Goal: Entertainment & Leisure: Consume media (video, audio)

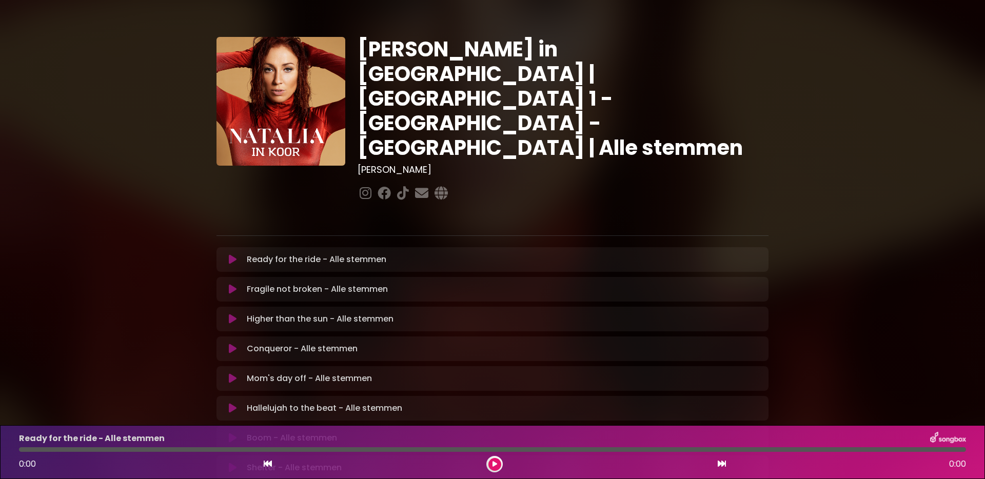
scroll to position [202, 0]
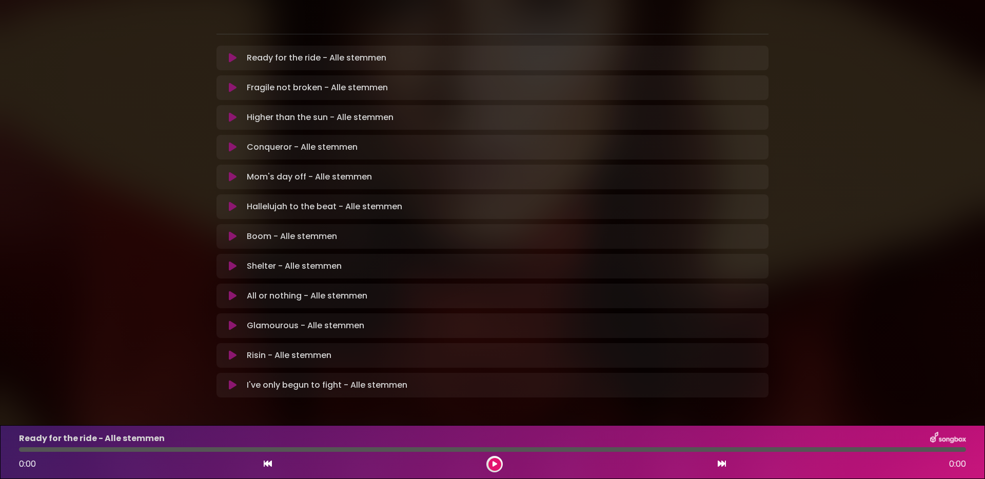
click at [268, 260] on p "Shelter - Alle stemmen Loading Track..." at bounding box center [294, 266] width 95 height 12
click at [264, 260] on p "Shelter - Alle stemmen Loading Track..." at bounding box center [294, 266] width 95 height 12
click at [232, 261] on icon at bounding box center [233, 266] width 8 height 10
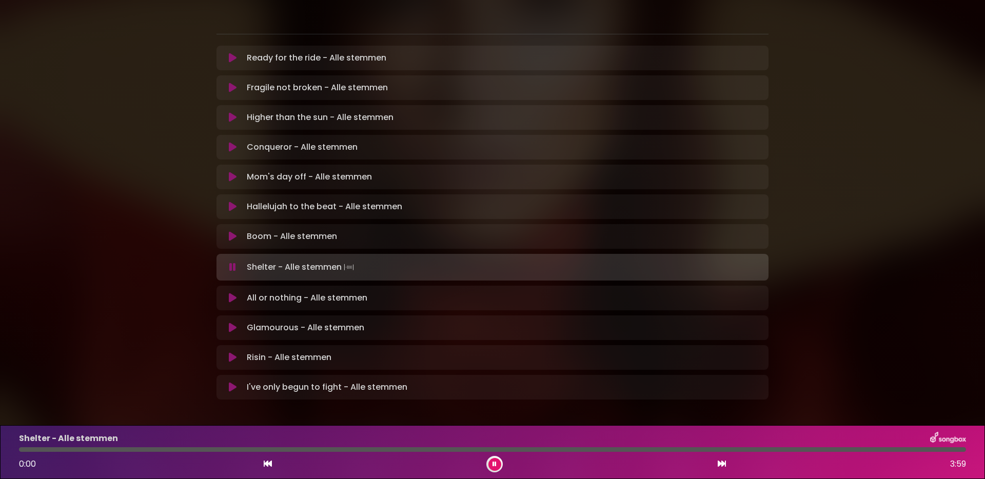
click at [690, 450] on div at bounding box center [492, 449] width 947 height 5
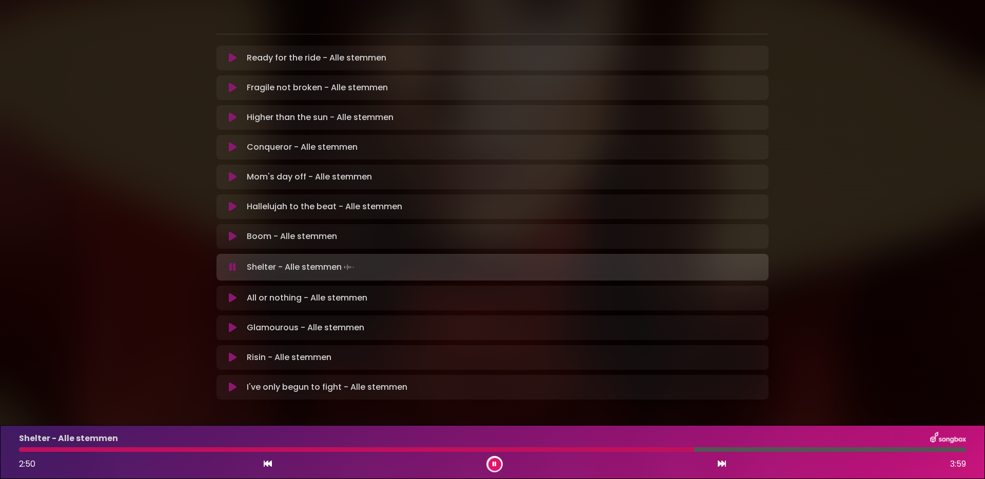
click at [729, 449] on div at bounding box center [492, 449] width 947 height 5
click at [891, 453] on div "Shelter - Alle stemmen 3:03 3:59" at bounding box center [493, 452] width 960 height 41
click at [890, 451] on div at bounding box center [492, 449] width 947 height 5
click at [495, 465] on icon at bounding box center [494, 464] width 5 height 7
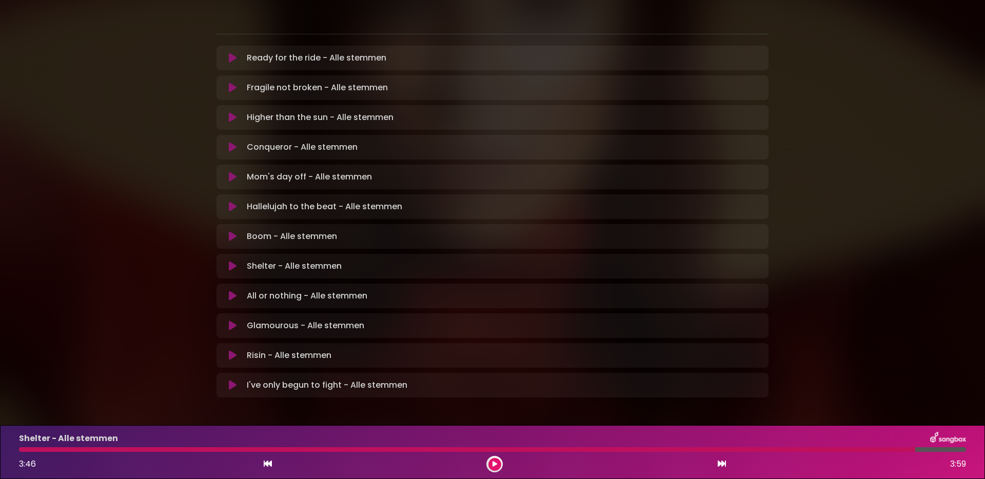
click at [233, 291] on icon at bounding box center [233, 296] width 8 height 10
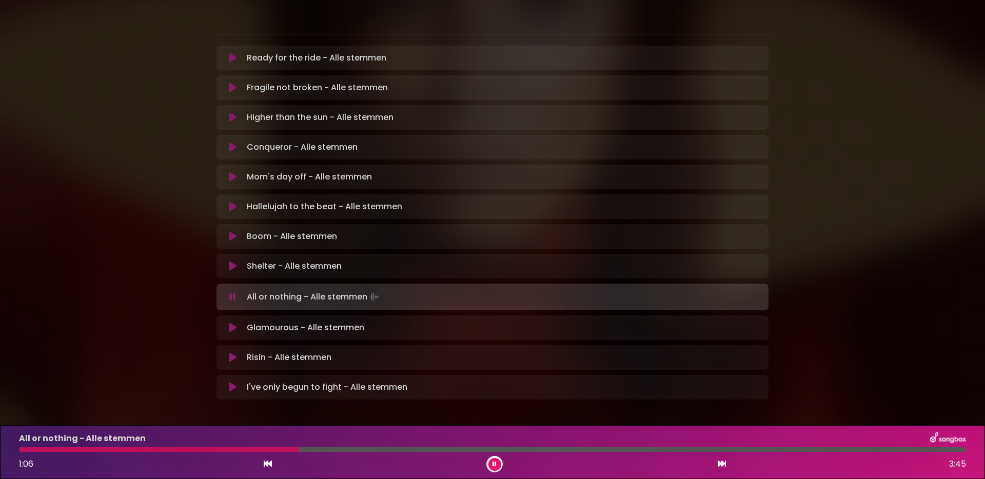
click at [319, 450] on div at bounding box center [492, 449] width 947 height 5
click at [346, 450] on div at bounding box center [492, 449] width 947 height 5
click at [494, 463] on icon at bounding box center [495, 464] width 5 height 6
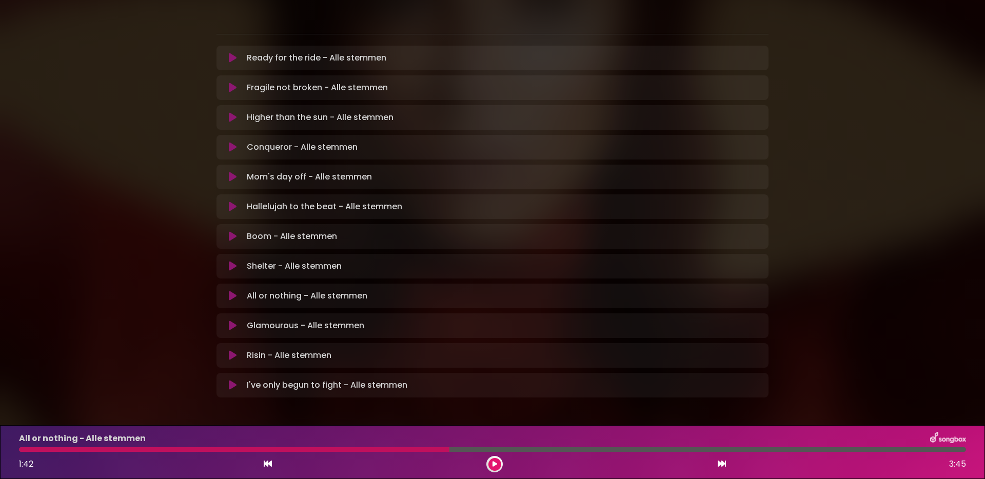
click at [233, 321] on icon at bounding box center [233, 326] width 8 height 10
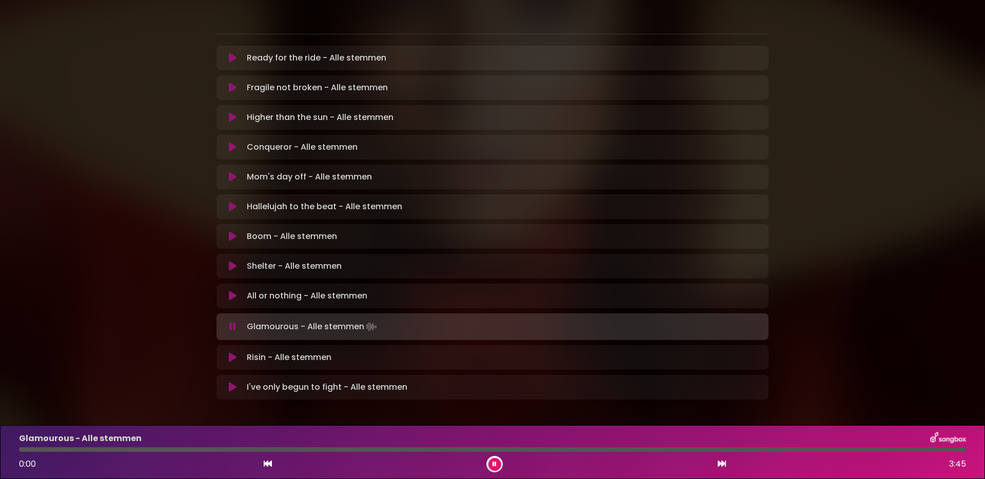
click at [494, 451] on div at bounding box center [492, 449] width 947 height 5
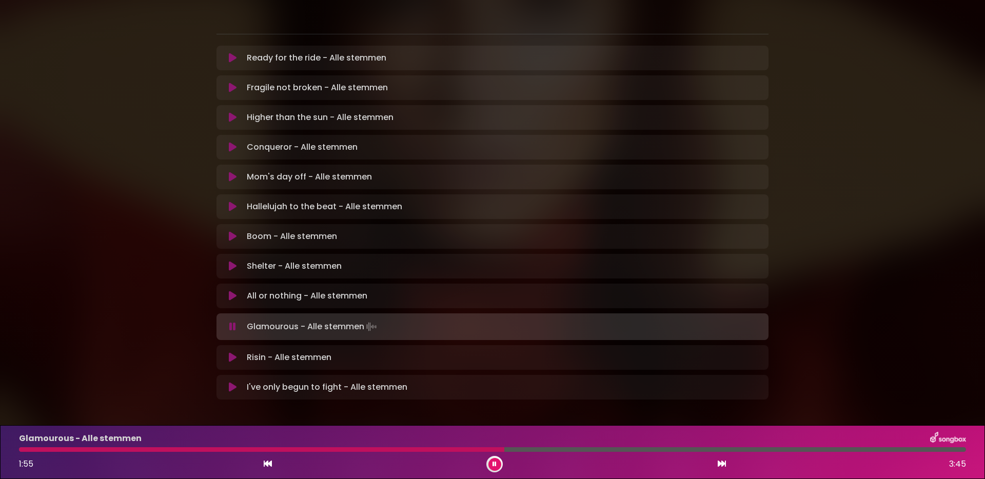
click at [443, 449] on div at bounding box center [261, 449] width 485 height 5
click at [497, 466] on button at bounding box center [494, 464] width 13 height 13
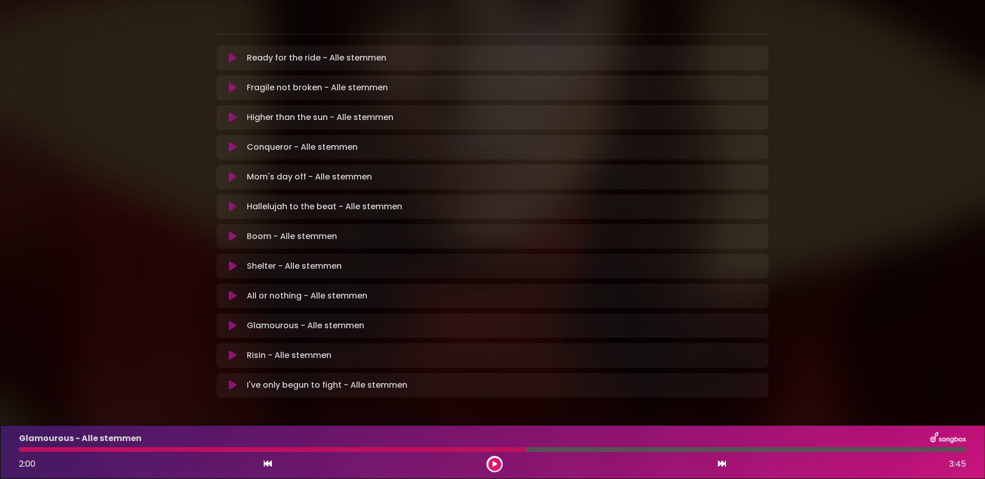
click at [564, 448] on div at bounding box center [492, 449] width 947 height 5
click at [491, 464] on button at bounding box center [494, 464] width 13 height 13
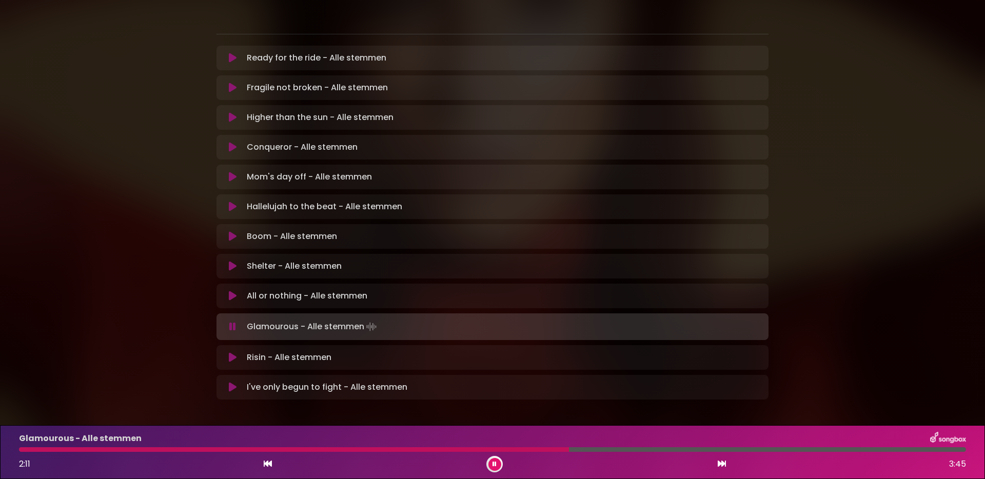
click at [588, 448] on div at bounding box center [492, 449] width 947 height 5
click at [804, 450] on div at bounding box center [492, 449] width 947 height 5
click at [851, 448] on div at bounding box center [492, 449] width 947 height 5
click at [832, 449] on div at bounding box center [460, 449] width 882 height 5
click at [807, 449] on div at bounding box center [462, 449] width 886 height 5
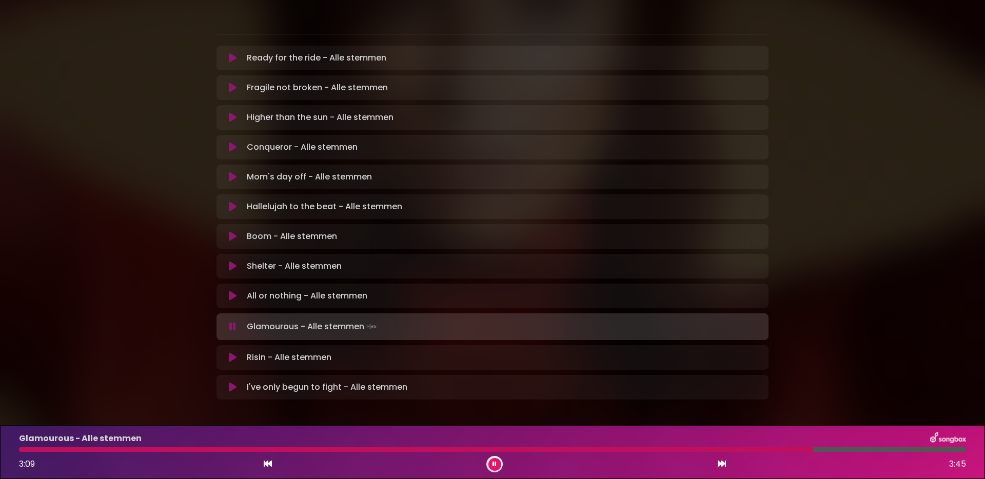
click at [496, 465] on icon at bounding box center [494, 464] width 5 height 7
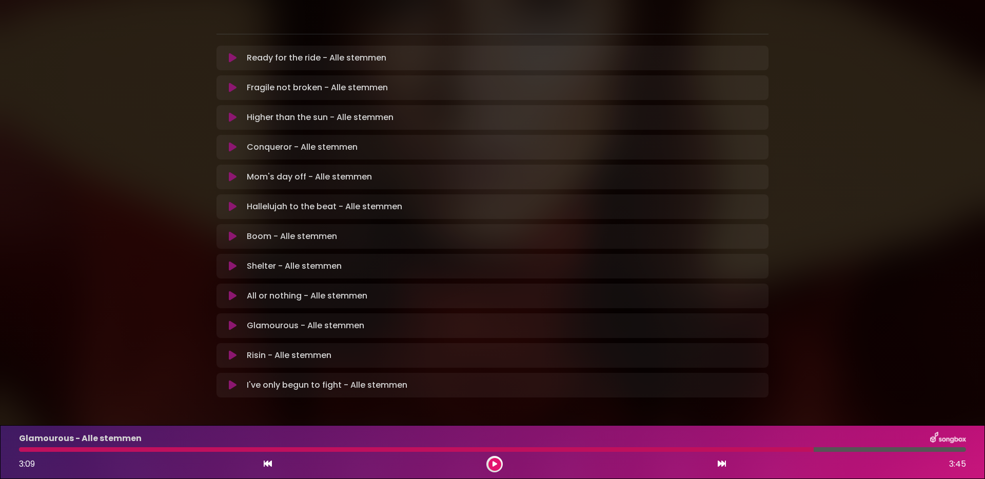
click at [694, 449] on div at bounding box center [416, 449] width 795 height 5
click at [497, 462] on icon at bounding box center [494, 464] width 5 height 6
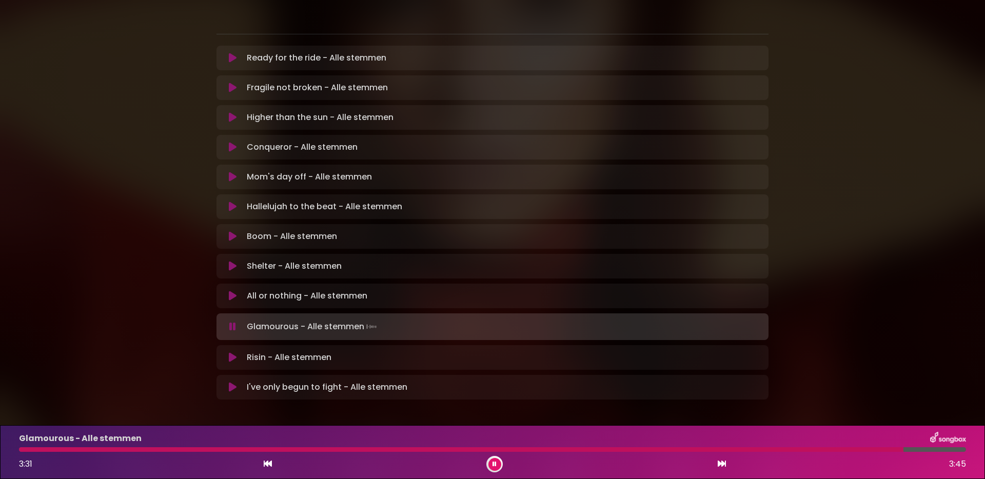
click at [494, 465] on icon at bounding box center [495, 464] width 6 height 7
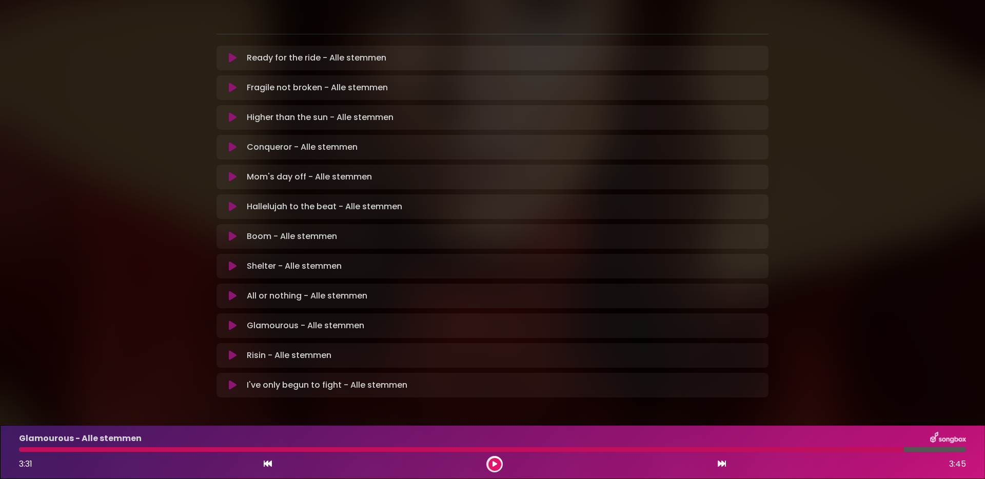
click at [232, 350] on icon at bounding box center [233, 355] width 8 height 10
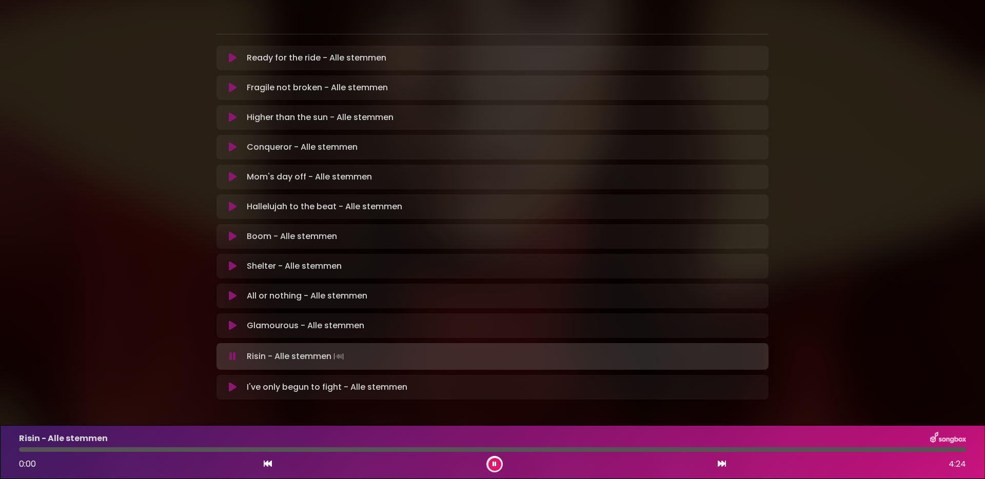
click at [83, 448] on div at bounding box center [492, 449] width 947 height 5
click at [114, 452] on div "Risin - Alle stemmen 0:19 4:24" at bounding box center [493, 452] width 960 height 41
click at [115, 449] on div at bounding box center [492, 449] width 947 height 5
click at [167, 449] on div at bounding box center [492, 449] width 947 height 5
click at [225, 451] on div at bounding box center [134, 449] width 230 height 5
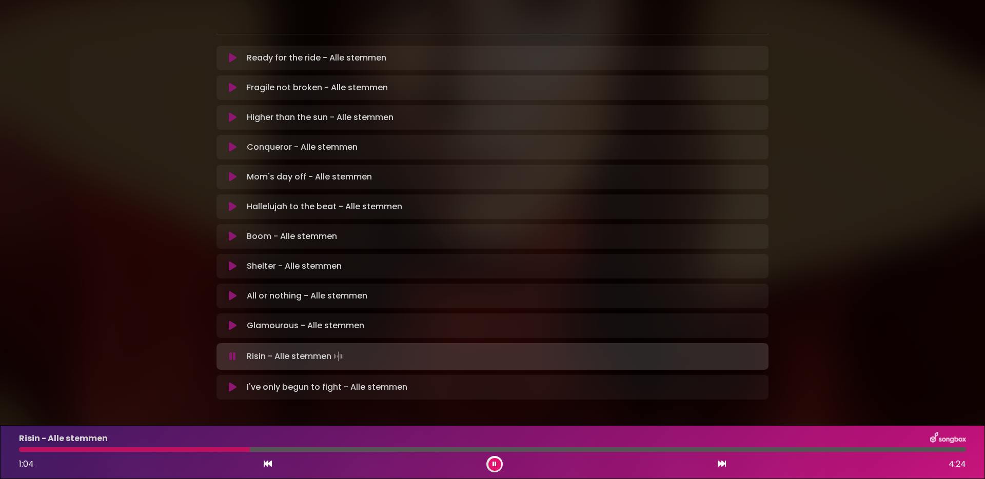
click at [223, 451] on div at bounding box center [134, 449] width 231 height 5
click at [223, 451] on div at bounding box center [134, 449] width 230 height 5
click at [497, 465] on button at bounding box center [494, 464] width 13 height 13
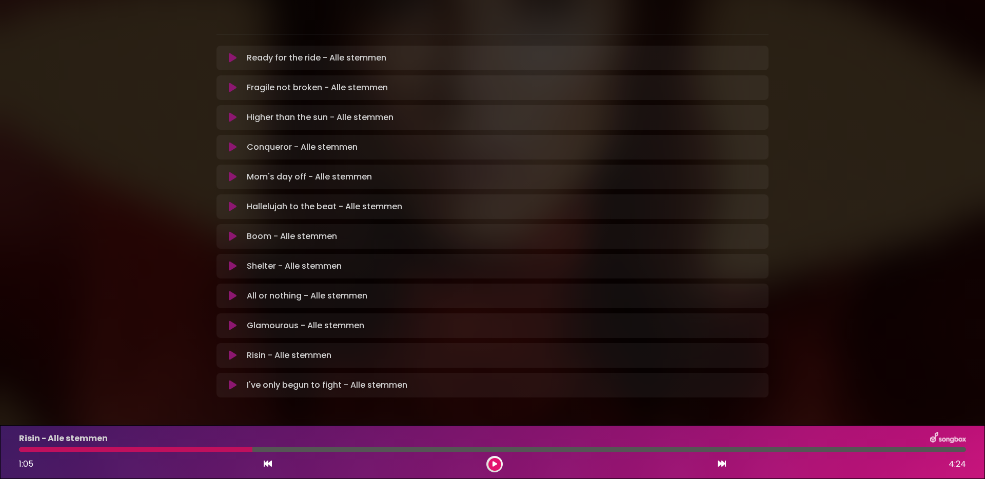
click at [286, 448] on div at bounding box center [492, 449] width 947 height 5
click at [499, 465] on button at bounding box center [494, 464] width 13 height 13
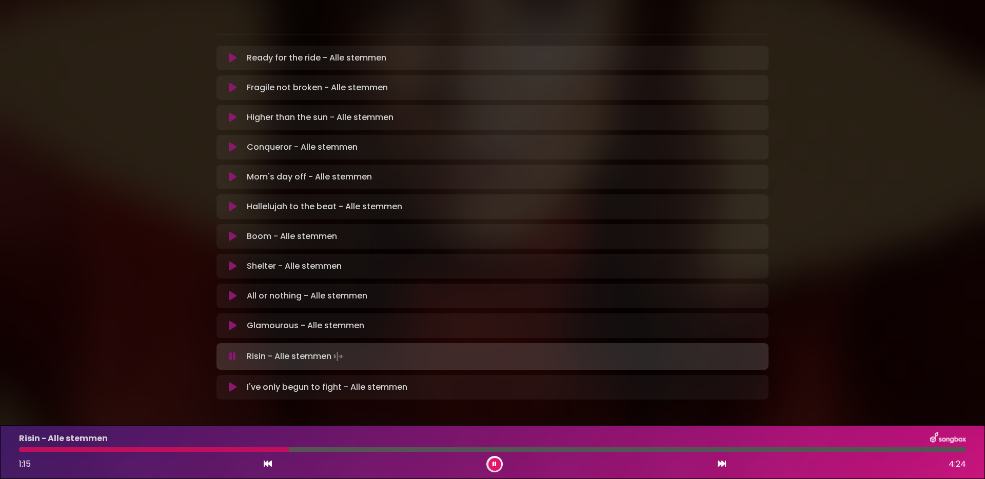
click at [306, 448] on div at bounding box center [492, 449] width 947 height 5
click at [331, 448] on div at bounding box center [492, 449] width 947 height 5
click at [361, 450] on div at bounding box center [492, 449] width 947 height 5
click at [405, 450] on div at bounding box center [492, 449] width 947 height 5
click at [434, 448] on div at bounding box center [492, 449] width 947 height 5
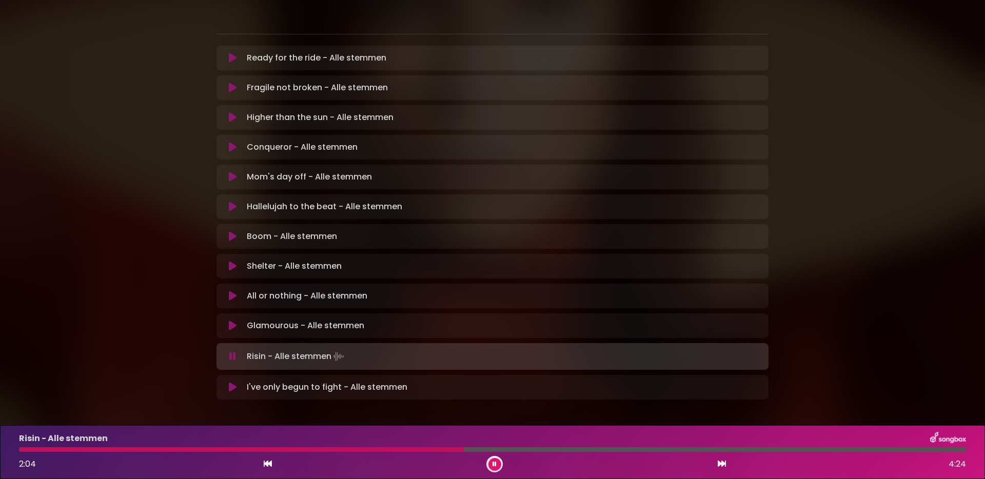
click at [437, 452] on div "Risin - Alle stemmen 2:04 4:24" at bounding box center [493, 452] width 960 height 41
click at [437, 449] on div at bounding box center [242, 449] width 447 height 5
click at [437, 449] on div at bounding box center [241, 449] width 445 height 5
click at [503, 466] on div "2:04 4:24" at bounding box center [493, 464] width 960 height 16
click at [496, 467] on button at bounding box center [494, 464] width 13 height 13
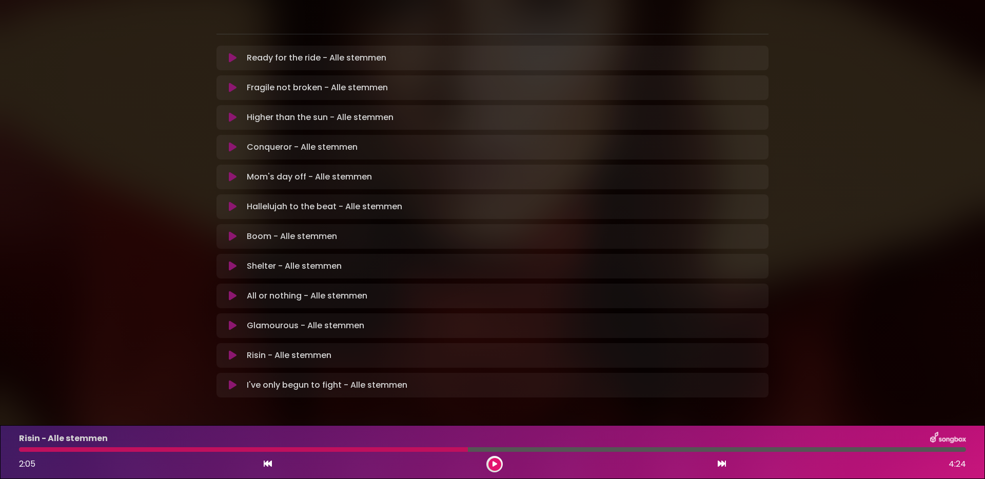
click at [231, 380] on icon at bounding box center [233, 385] width 8 height 10
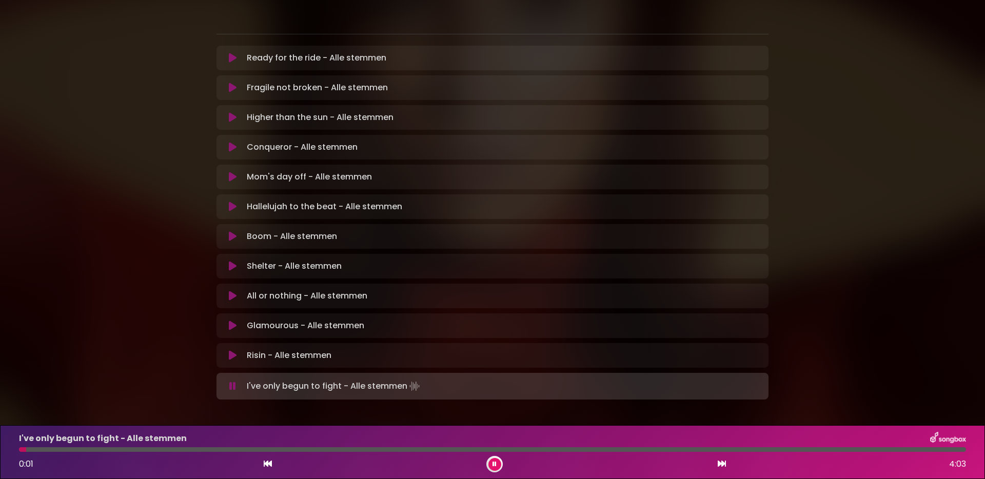
click at [88, 449] on div at bounding box center [492, 449] width 947 height 5
click at [57, 449] on div at bounding box center [61, 449] width 84 height 5
click at [38, 449] on div at bounding box center [41, 449] width 44 height 5
click at [88, 448] on div at bounding box center [492, 449] width 947 height 5
click at [109, 449] on div at bounding box center [492, 449] width 947 height 5
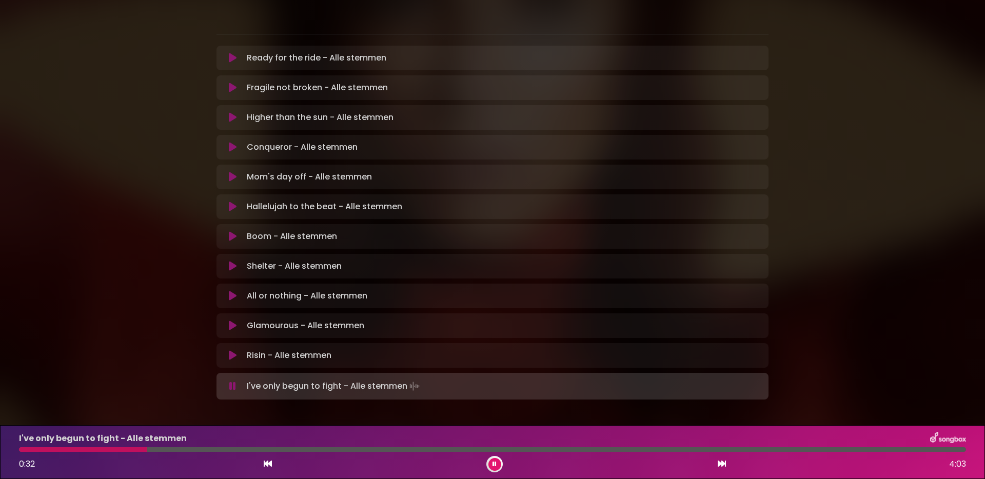
click at [108, 449] on div at bounding box center [83, 449] width 128 height 5
click at [494, 462] on icon at bounding box center [495, 464] width 4 height 6
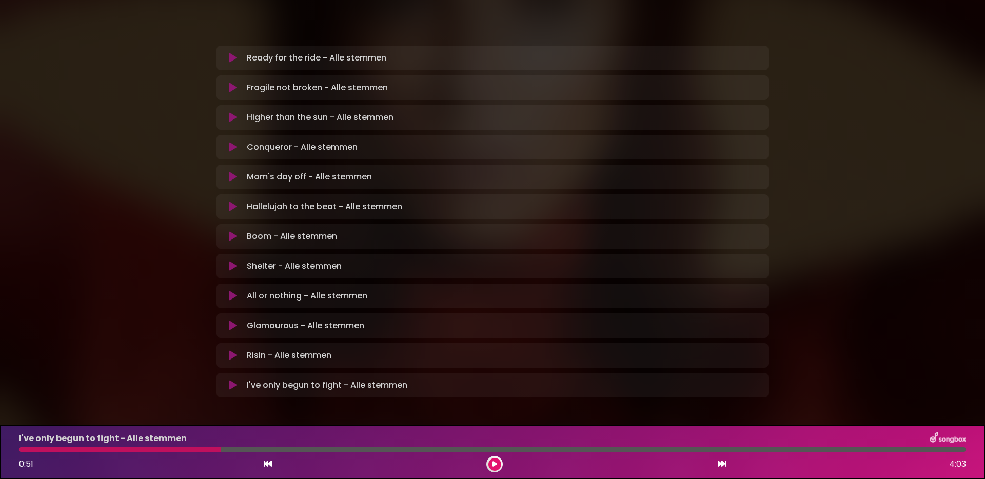
click at [285, 379] on p "I've only begun to fight - Alle stemmen Loading Track..." at bounding box center [327, 385] width 161 height 12
click at [235, 380] on icon at bounding box center [233, 385] width 8 height 10
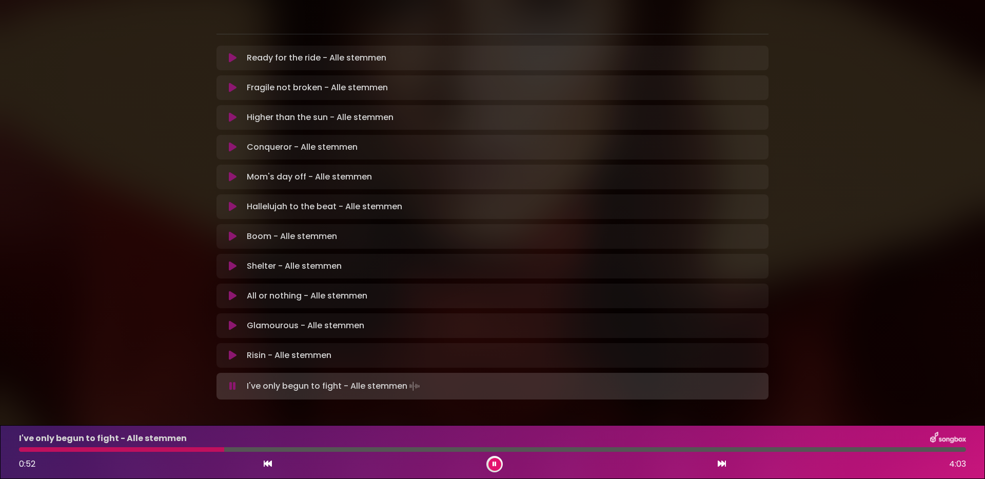
click at [142, 450] on div at bounding box center [121, 449] width 205 height 5
click at [177, 448] on div at bounding box center [492, 449] width 947 height 5
click at [200, 449] on div at bounding box center [492, 449] width 947 height 5
click at [246, 449] on div at bounding box center [492, 449] width 947 height 5
click at [497, 468] on button at bounding box center [494, 464] width 13 height 13
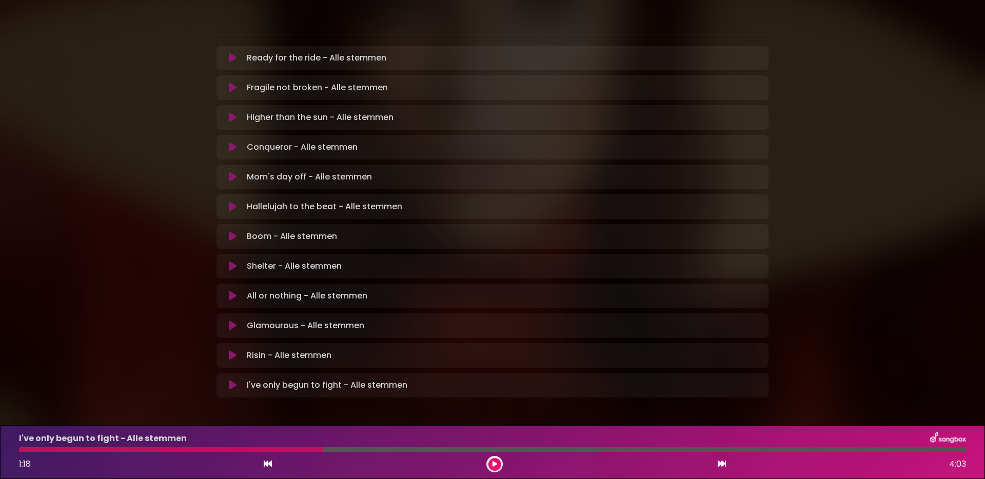
click at [299, 449] on div at bounding box center [171, 449] width 304 height 5
click at [493, 461] on icon at bounding box center [494, 464] width 5 height 7
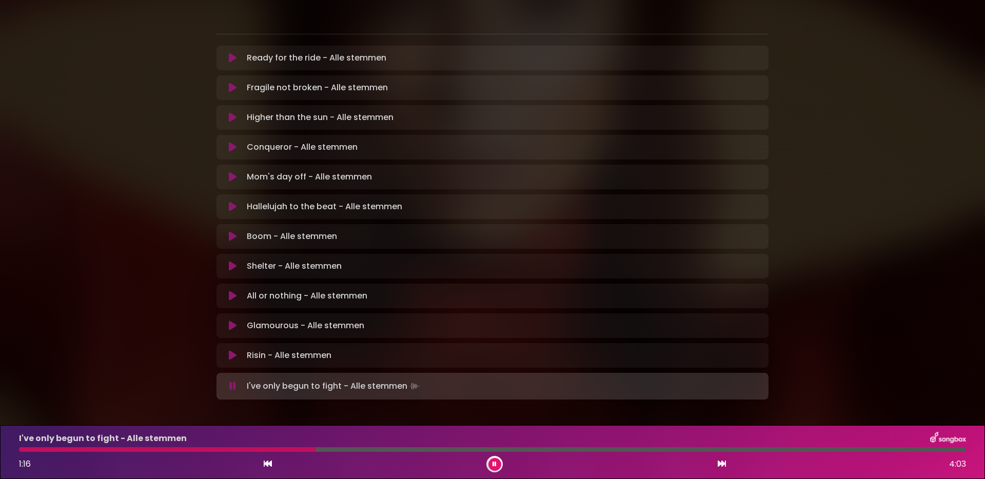
click at [494, 462] on icon at bounding box center [494, 464] width 5 height 7
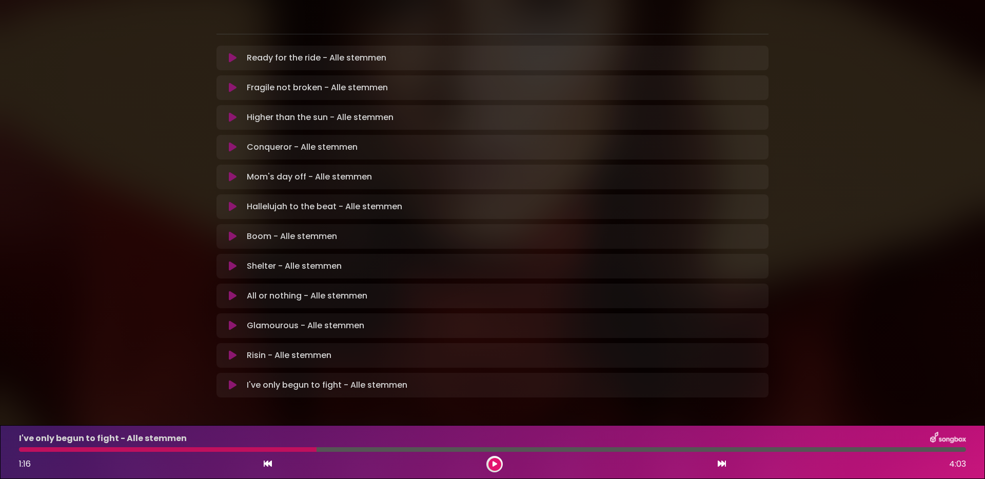
click at [231, 380] on icon at bounding box center [233, 385] width 8 height 10
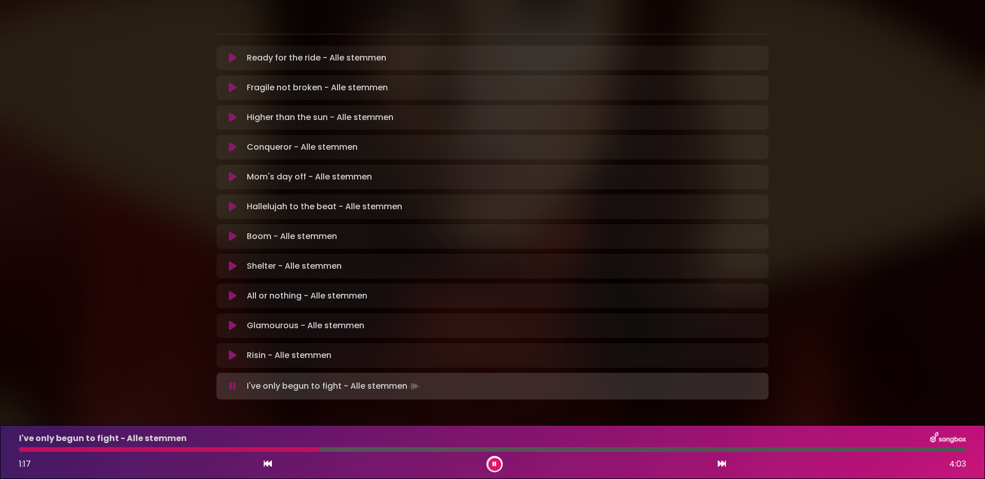
drag, startPoint x: 21, startPoint y: 451, endPoint x: 38, endPoint y: 375, distance: 78.4
click at [21, 451] on div at bounding box center [169, 449] width 301 height 5
click at [373, 449] on div at bounding box center [492, 449] width 947 height 5
click at [494, 468] on button at bounding box center [494, 464] width 13 height 13
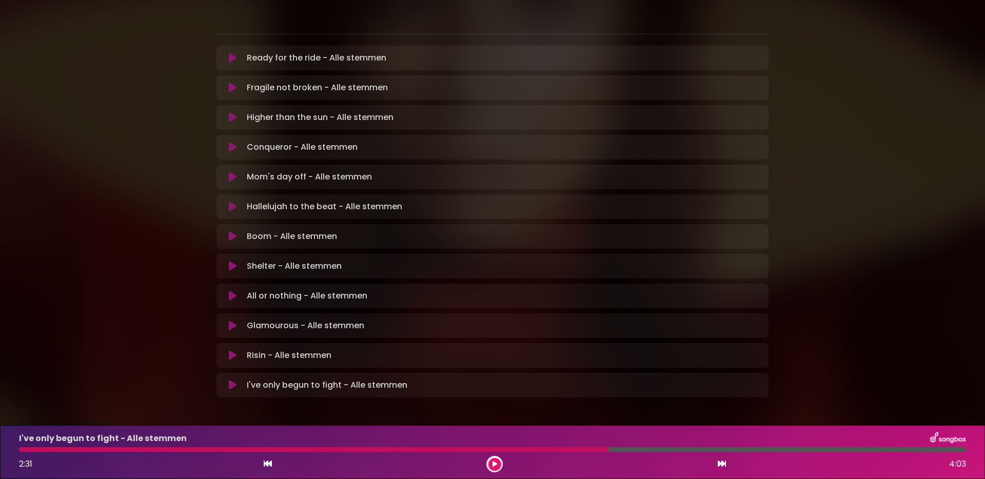
click at [546, 451] on div at bounding box center [314, 449] width 590 height 5
click at [497, 462] on icon at bounding box center [495, 464] width 6 height 7
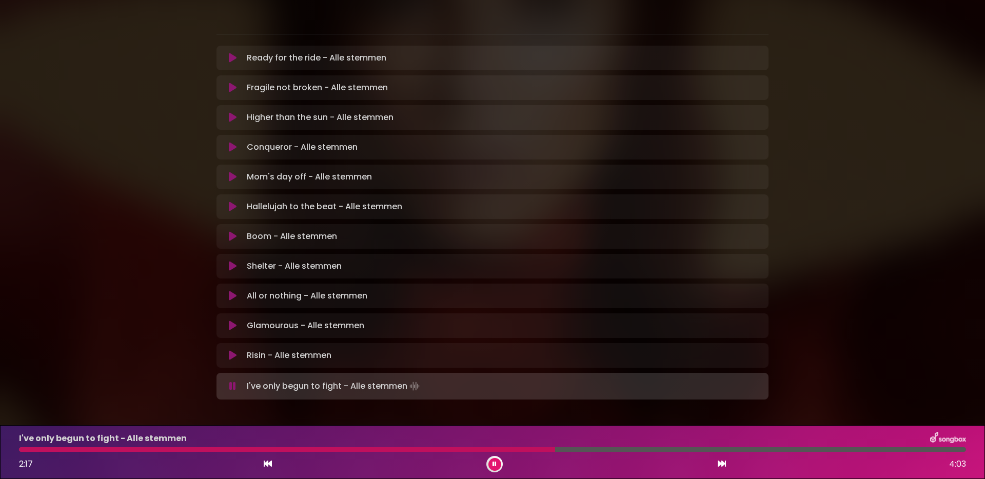
click at [565, 450] on div at bounding box center [492, 449] width 947 height 5
click at [578, 451] on div at bounding box center [311, 449] width 584 height 5
click at [559, 451] on div at bounding box center [301, 449] width 564 height 5
click at [497, 464] on button at bounding box center [494, 464] width 13 height 13
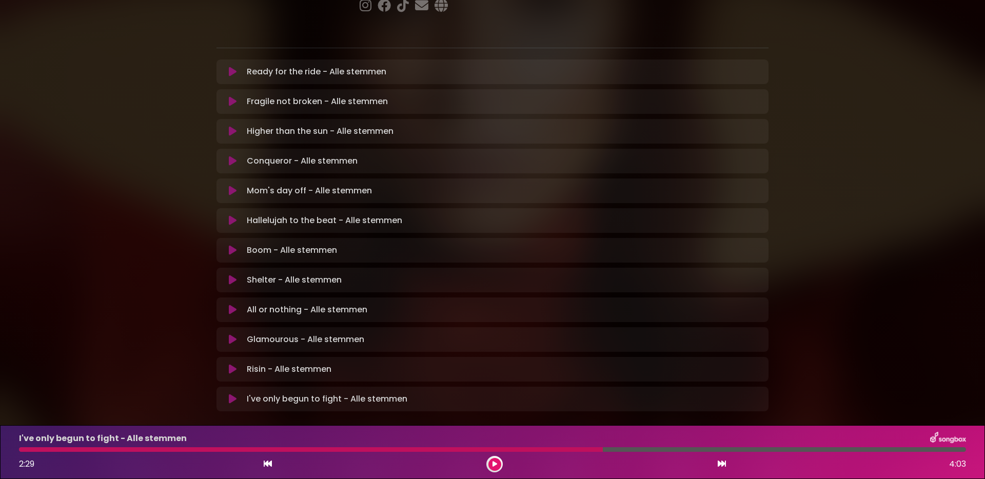
scroll to position [182, 0]
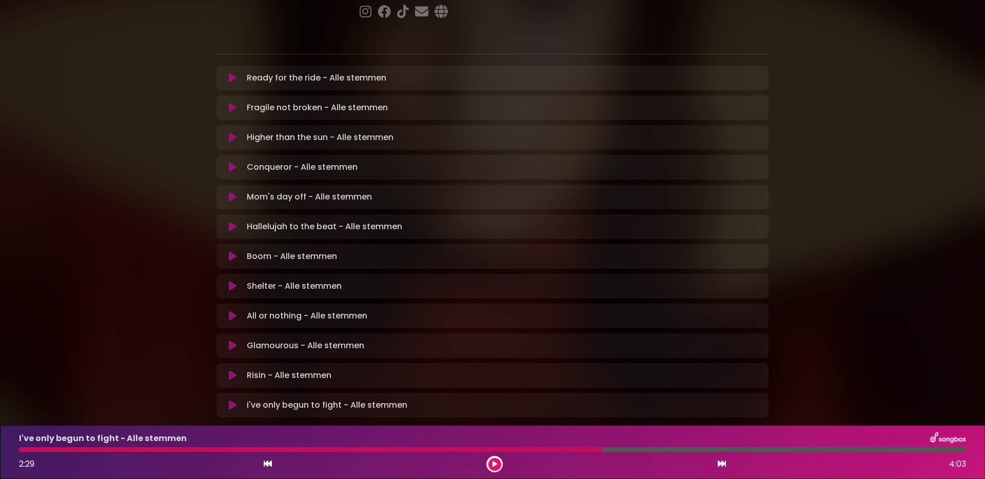
click at [232, 222] on icon at bounding box center [233, 227] width 8 height 10
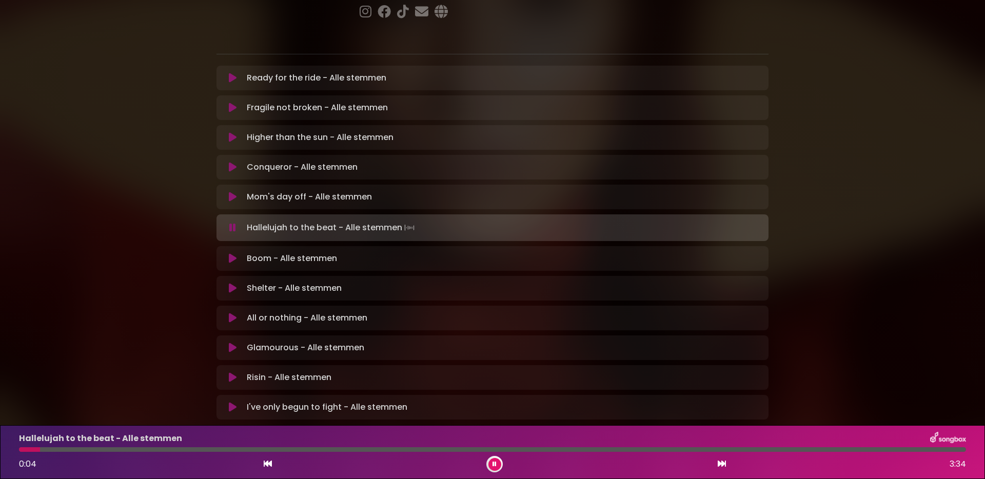
click at [495, 466] on icon at bounding box center [494, 464] width 5 height 7
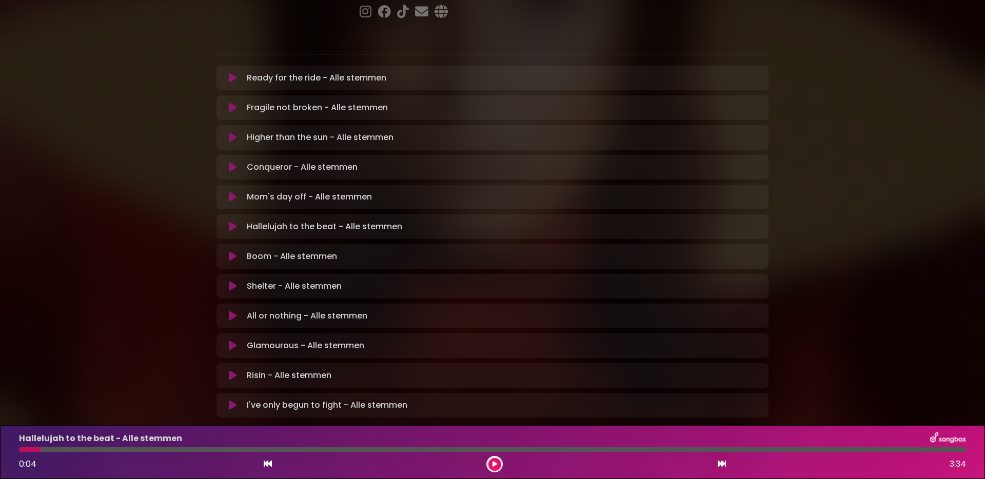
click at [496, 465] on icon at bounding box center [494, 464] width 5 height 7
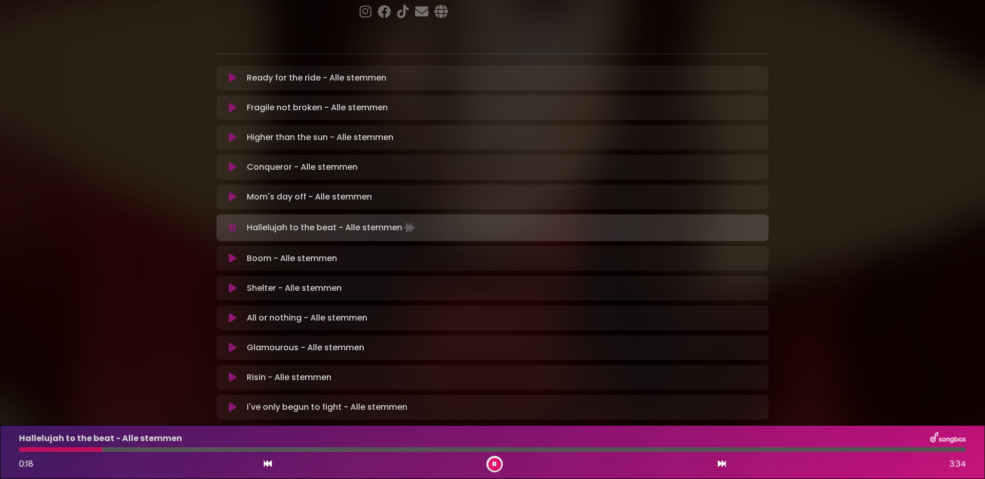
click at [23, 451] on div at bounding box center [60, 449] width 83 height 5
click at [288, 449] on div at bounding box center [492, 449] width 947 height 5
click at [387, 451] on div at bounding box center [492, 449] width 947 height 5
click at [433, 450] on div at bounding box center [492, 449] width 947 height 5
click at [455, 451] on div at bounding box center [492, 449] width 947 height 5
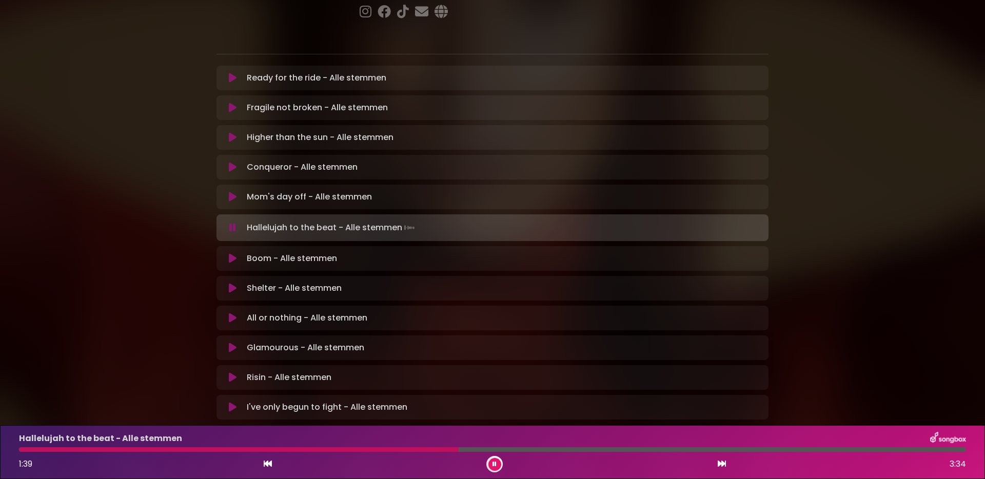
click at [474, 450] on div at bounding box center [492, 449] width 947 height 5
click at [493, 465] on icon at bounding box center [495, 464] width 5 height 6
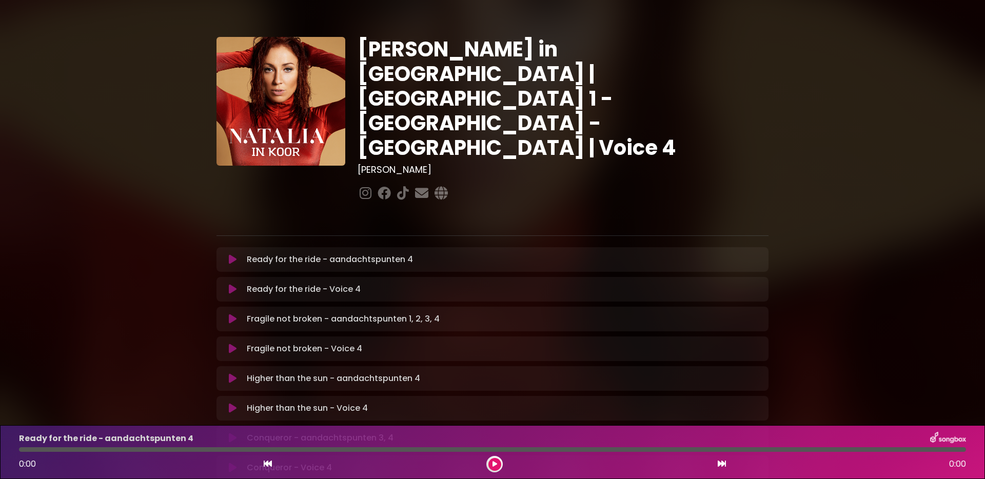
click at [574, 448] on div at bounding box center [492, 449] width 947 height 5
click at [495, 463] on icon at bounding box center [495, 464] width 5 height 6
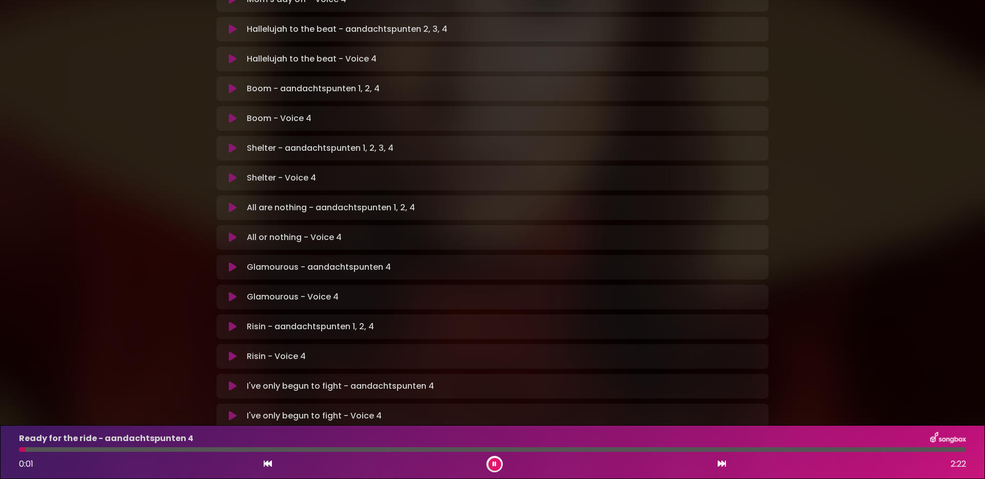
scroll to position [532, 0]
click at [236, 409] on icon at bounding box center [233, 414] width 8 height 10
click at [589, 450] on div at bounding box center [492, 449] width 947 height 5
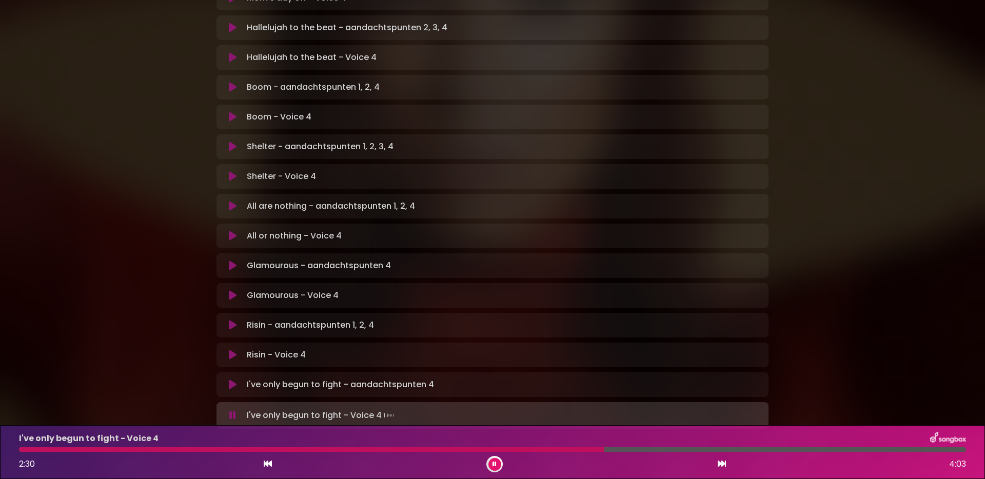
click at [539, 449] on div at bounding box center [311, 449] width 585 height 5
click at [497, 465] on button at bounding box center [494, 464] width 13 height 13
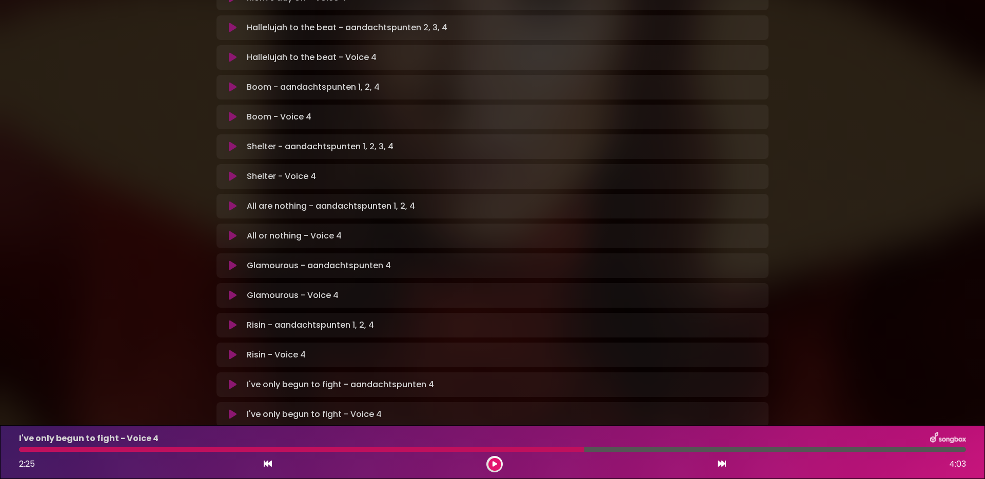
click at [568, 450] on div at bounding box center [301, 449] width 565 height 5
click at [494, 466] on icon at bounding box center [495, 465] width 8 height 8
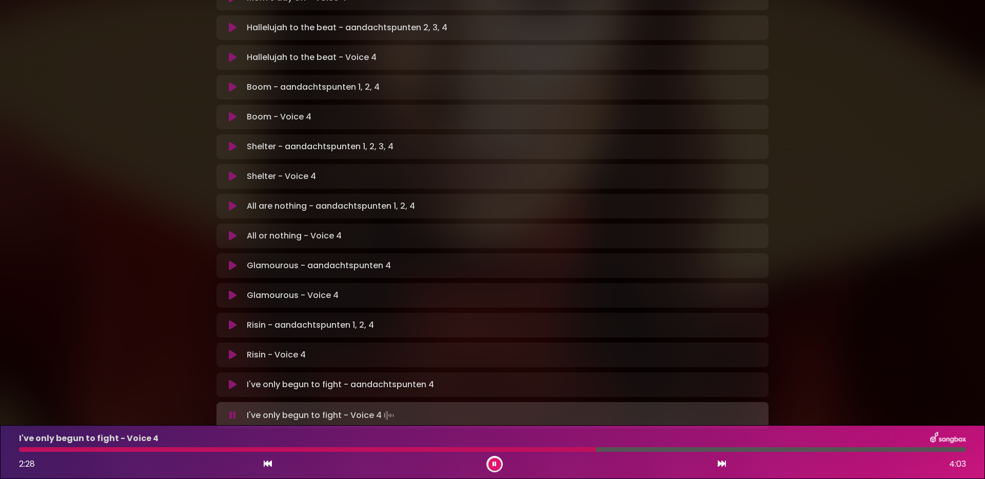
click at [554, 448] on div at bounding box center [307, 449] width 577 height 5
click at [558, 450] on div at bounding box center [310, 449] width 582 height 5
click at [566, 451] on div at bounding box center [492, 449] width 947 height 5
click at [566, 451] on div at bounding box center [310, 449] width 583 height 5
click at [493, 465] on icon at bounding box center [494, 465] width 7 height 6
